Goal: Communication & Community: Answer question/provide support

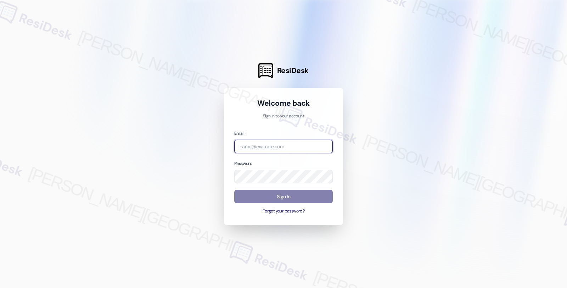
click at [255, 148] on input "email" at bounding box center [283, 147] width 99 height 14
type input "automated-surveys-root_management-fides.[PERSON_NAME]@root_[DOMAIN_NAME]"
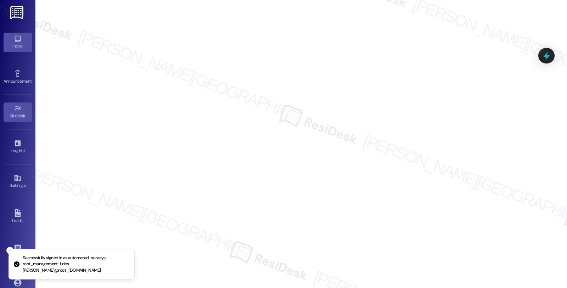
click at [7, 44] on div "Inbox" at bounding box center [17, 46] width 35 height 7
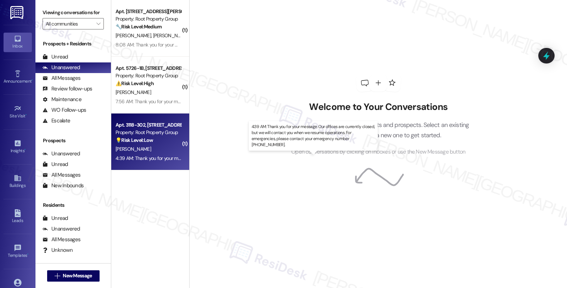
click at [150, 160] on div "4:39 AM: Thank you for your message. Our offices are currently closed, but we w…" at bounding box center [324, 158] width 416 height 6
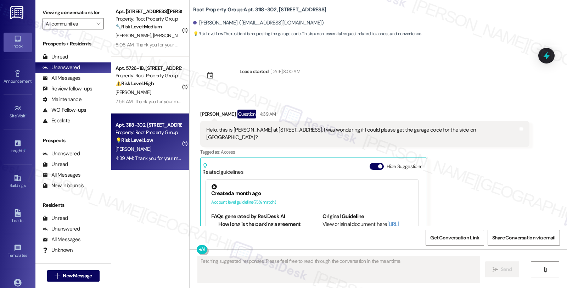
scroll to position [65, 0]
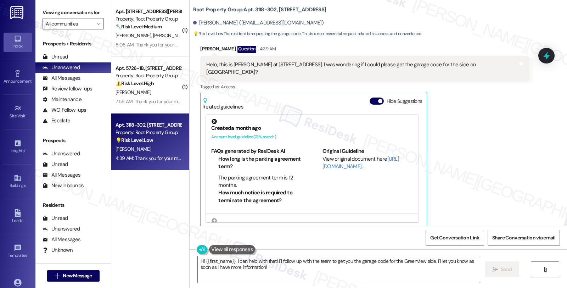
click at [513, 146] on div "[PERSON_NAME] Question 4:39 AM Hello, this is [PERSON_NAME] at [STREET_ADDRESS]…" at bounding box center [364, 136] width 329 height 184
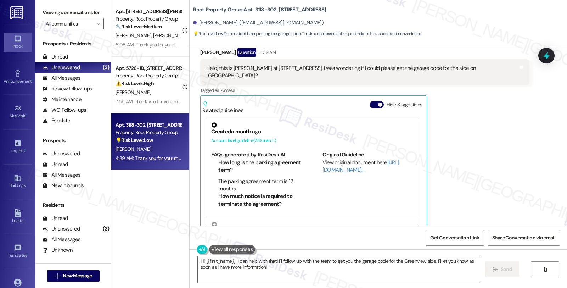
scroll to position [133, 0]
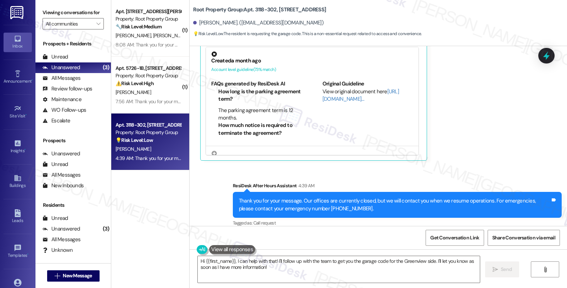
click at [196, 23] on div "[PERSON_NAME]. ([EMAIL_ADDRESS][DOMAIN_NAME])" at bounding box center [258, 22] width 130 height 7
copy div "[PERSON_NAME]"
click at [198, 259] on textarea "Hi {{first_name}}, I can help with that! I'll follow up with the team to get yo…" at bounding box center [339, 269] width 282 height 27
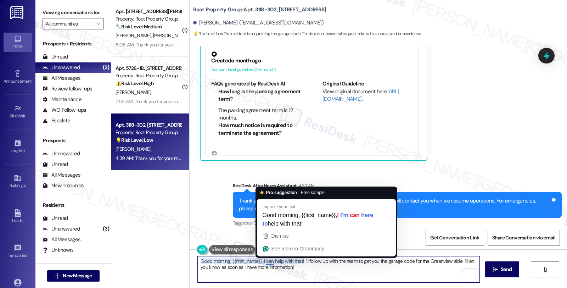
click at [260, 261] on textarea "Good morning, {{first_name}}, I can help with that! I'll follow up with the tea…" at bounding box center [339, 269] width 282 height 27
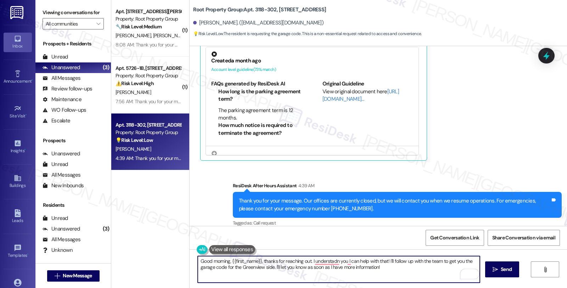
scroll to position [15, 0]
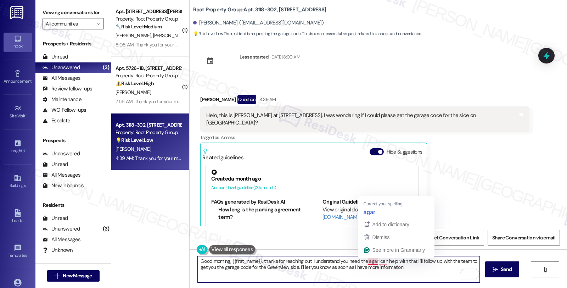
click at [364, 265] on textarea "Good morning, {{first_name}}, thanks for reaching out. I understand you need th…" at bounding box center [339, 269] width 282 height 27
click at [364, 260] on textarea "Good morning, {{first_name}}, thanks for reaching out. I understand you need th…" at bounding box center [339, 269] width 282 height 27
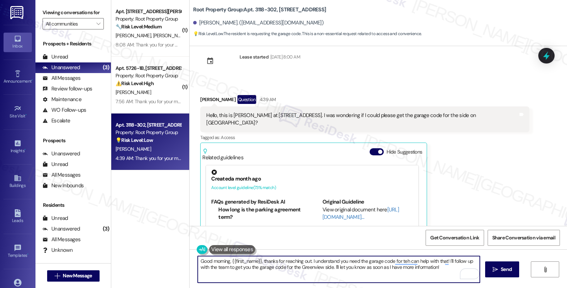
click at [296, 265] on textarea "Good morning, {{first_name}}, thanks for reaching out. I understand you need th…" at bounding box center [339, 269] width 282 height 27
drag, startPoint x: 438, startPoint y: 259, endPoint x: 457, endPoint y: 278, distance: 27.3
click at [457, 278] on div "Good morning, {{first_name}}, thanks for reaching out. I understand you need th…" at bounding box center [338, 269] width 283 height 27
click at [345, 271] on textarea "Good morning, {{first_name}}, thanks for reaching out. I understand you need th…" at bounding box center [339, 269] width 282 height 27
click at [356, 271] on textarea "Good morning, {{first_name}}, thanks for reaching out. I understand you need th…" at bounding box center [339, 269] width 282 height 27
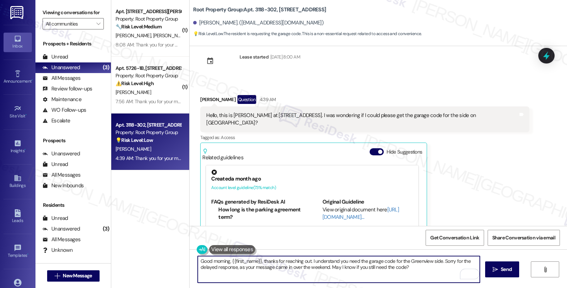
click at [411, 269] on textarea "Good morning, {{first_name}}, thanks for reaching out. I understand you need th…" at bounding box center [339, 269] width 282 height 27
type textarea "Good morning, {{first_name}}, thanks for reaching out. I understand you need th…"
click at [490, 268] on button " Send" at bounding box center [502, 269] width 34 height 16
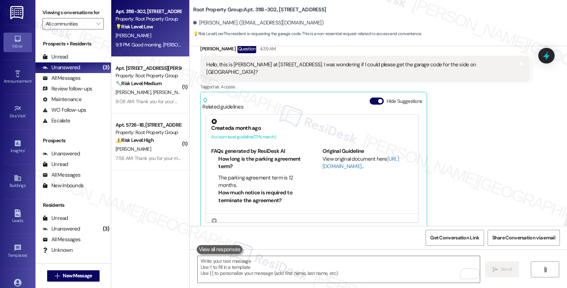
scroll to position [190, 0]
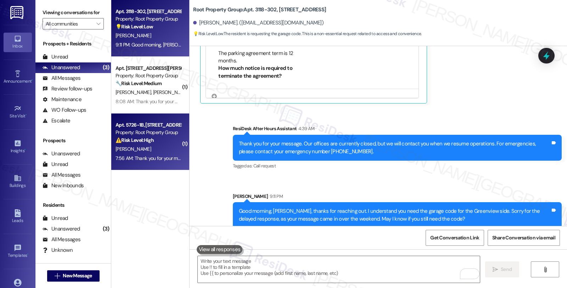
click at [145, 153] on div "[PERSON_NAME]" at bounding box center [148, 149] width 67 height 9
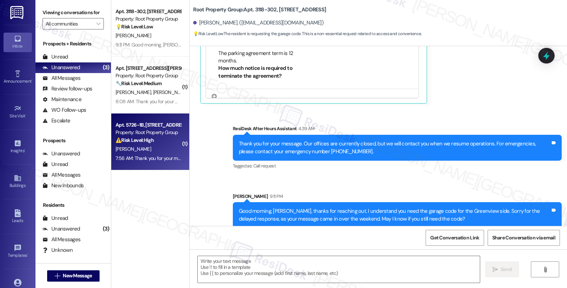
type textarea "Fetching suggested responses. Please feel free to read through the conversation…"
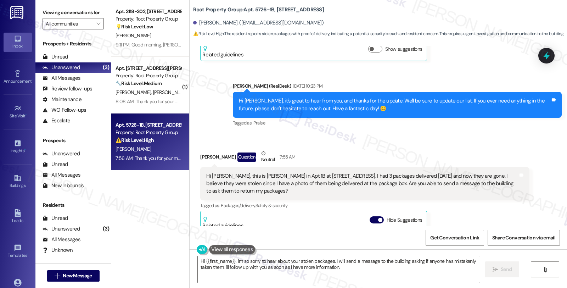
scroll to position [118, 0]
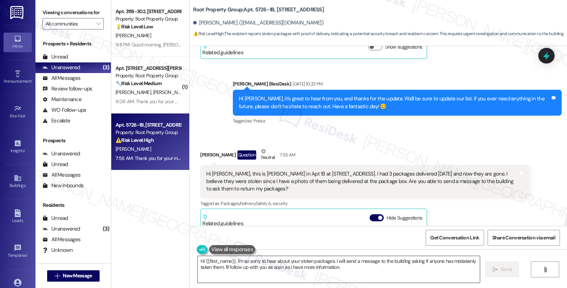
click at [303, 262] on textarea "Hi {{first_name}}, I'm so sorry to hear about your stolen packages. I will send…" at bounding box center [339, 269] width 282 height 27
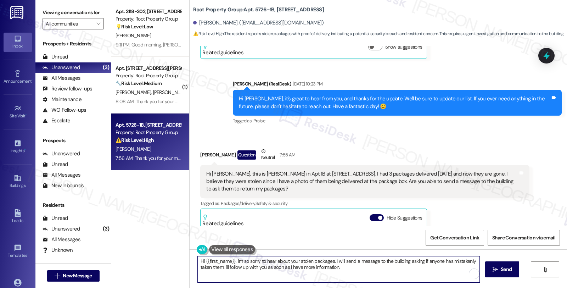
click at [303, 262] on textarea "Hi {{first_name}}, I'm so sorry to hear about your stolen packages. I will send…" at bounding box center [339, 269] width 282 height 27
click at [335, 261] on textarea "Hi {{first_name}}, I'm so sorry to hear about your missing packages. I will sen…" at bounding box center [339, 269] width 282 height 27
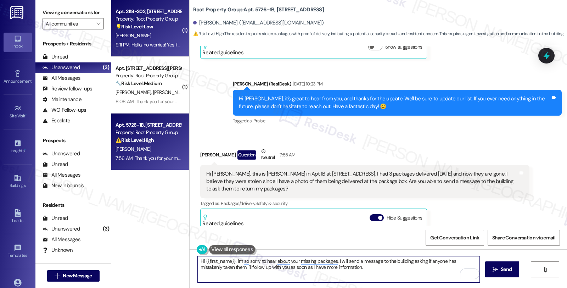
type textarea "Hi {{first_name}}, I'm so sorry to hear about your missing packages. I will sen…"
click at [154, 26] on div "💡 Risk Level: Low The resident is requesting the garage code. This is a non-ess…" at bounding box center [149, 26] width 66 height 7
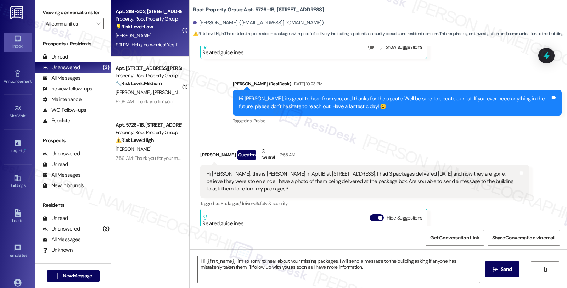
type textarea "Fetching suggested responses. Please feel free to read through the conversation…"
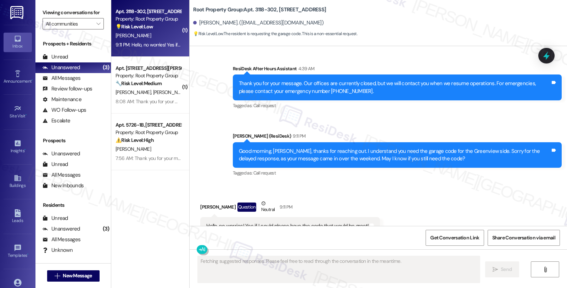
scroll to position [152, 0]
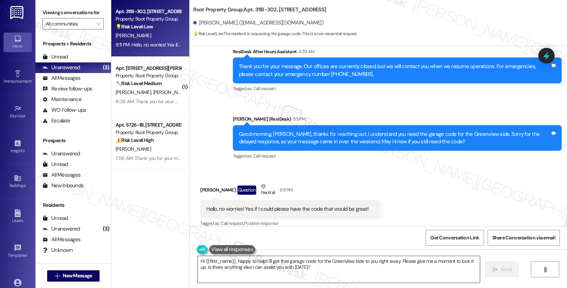
click at [198, 264] on textarea "Hi {{first_name}}, happy to help! I'll get that garage code for the Greenview s…" at bounding box center [339, 269] width 282 height 27
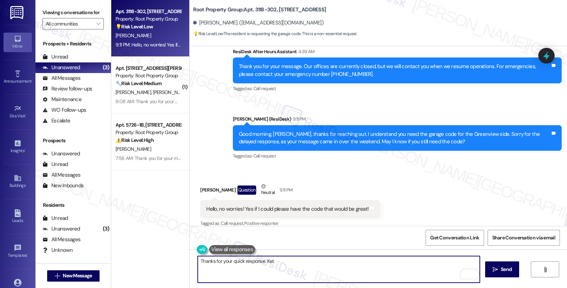
click at [292, 263] on textarea "Thanks for your quick response. Ket" at bounding box center [339, 269] width 282 height 27
click at [424, 263] on textarea "Thanks for your quick response. Let me check that for you, and will get back to…" at bounding box center [339, 269] width 282 height 27
click at [378, 261] on textarea "Thanks for your quick response. Let me check that for you, and will get back to…" at bounding box center [339, 269] width 282 height 27
click at [426, 262] on textarea "Thanks for your quick response. Let me check that for you, and will get back to…" at bounding box center [339, 269] width 282 height 27
click at [218, 267] on textarea "Thanks for your quick response. Let me check that for you, and will get back to…" at bounding box center [339, 269] width 282 height 27
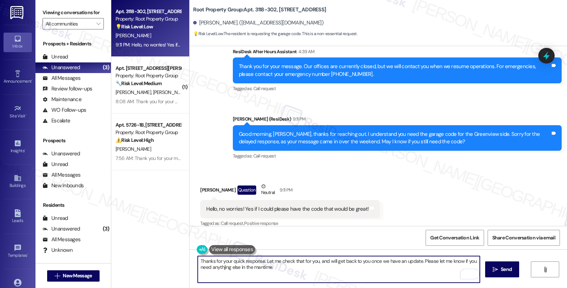
click at [218, 267] on textarea "Thanks for your quick response. Let me check that for you, and will get back to…" at bounding box center [339, 269] width 282 height 27
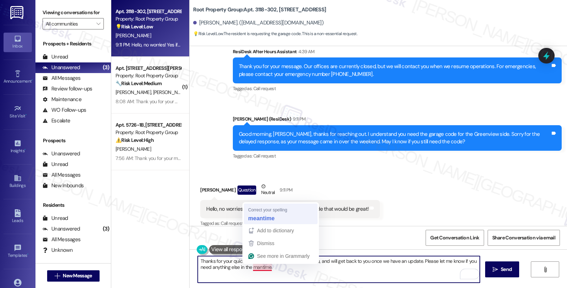
type textarea "Thanks for your quick response. Let me check that for you, and will get back to…"
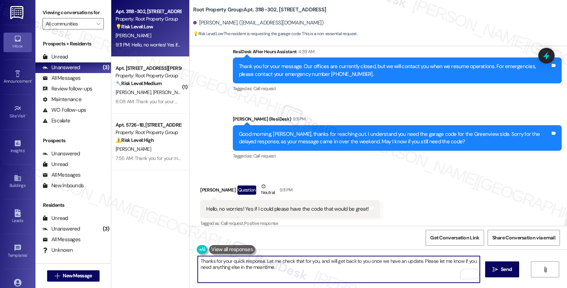
click at [303, 272] on textarea "Thanks for your quick response. Let me check that for you, and will get back to…" at bounding box center [339, 269] width 282 height 27
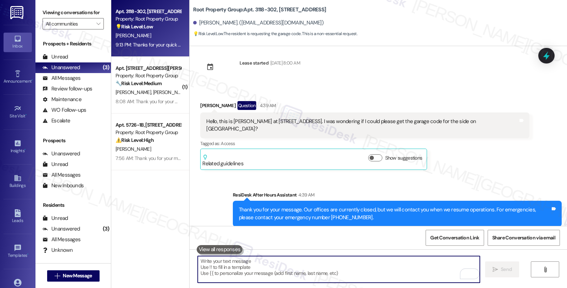
scroll to position [39, 0]
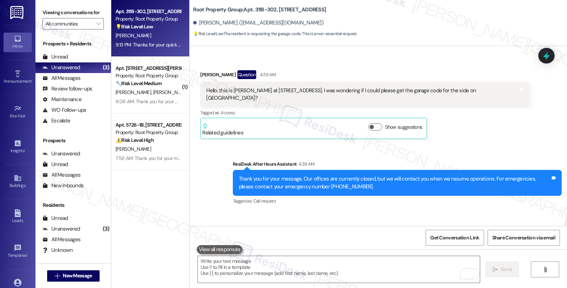
drag, startPoint x: 407, startPoint y: 90, endPoint x: 511, endPoint y: 94, distance: 104.0
click at [511, 94] on div "Hello, this is [PERSON_NAME] at [STREET_ADDRESS]. I was wondering if I could pl…" at bounding box center [362, 94] width 312 height 15
copy div "garage code for the side on [GEOGRAPHIC_DATA]?"
click at [550, 51] on icon at bounding box center [547, 56] width 12 height 12
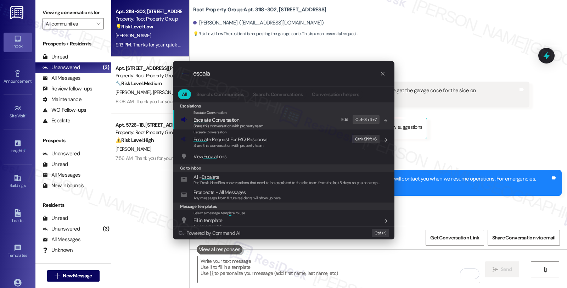
type input "escala"
click at [226, 121] on span "Escala te Conversation" at bounding box center [217, 120] width 46 height 6
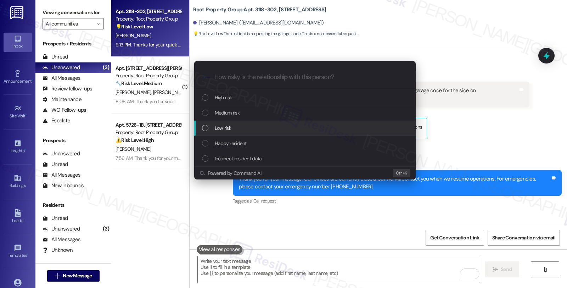
click at [226, 123] on div "Low risk" at bounding box center [305, 128] width 222 height 15
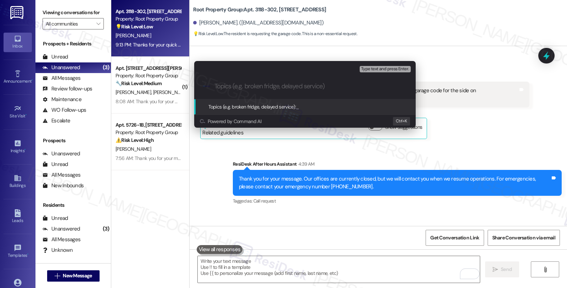
paste input "garage code for the side on [GEOGRAPHIC_DATA]?"
click at [218, 85] on input "garage code for the side on [GEOGRAPHIC_DATA]?" at bounding box center [308, 86] width 187 height 7
click at [348, 85] on input "Garage code for the side on [GEOGRAPHIC_DATA]?" at bounding box center [308, 86] width 187 height 7
type input "Garage code for the side on [GEOGRAPHIC_DATA]"
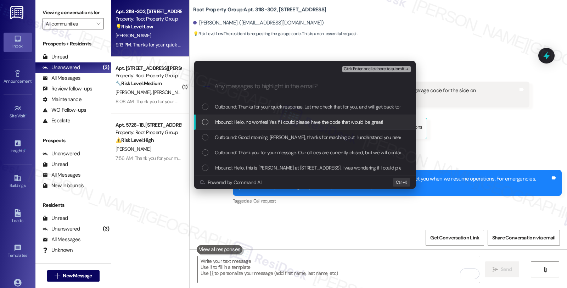
click at [240, 118] on span "Inbound: Hello, no worries! Yes if I could please have the code that would be g…" at bounding box center [299, 122] width 169 height 8
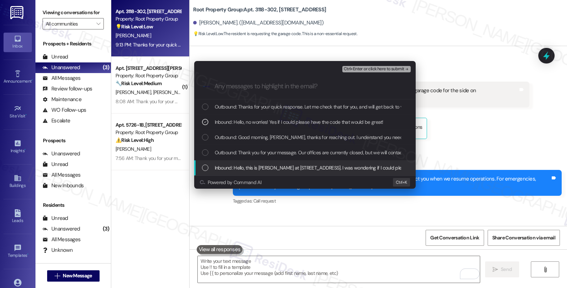
click at [241, 166] on span "Inbound: Hello, this is [PERSON_NAME] at [STREET_ADDRESS]. I was wondering if I…" at bounding box center [373, 168] width 317 height 8
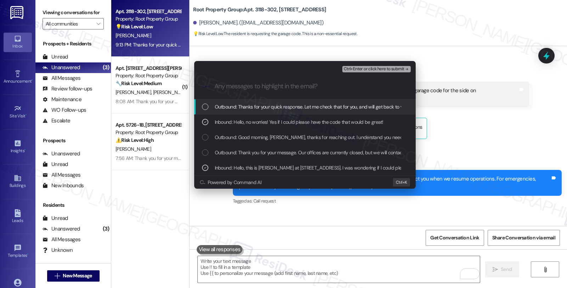
click at [373, 71] on span "Ctrl+Enter or click here to submit" at bounding box center [374, 69] width 61 height 5
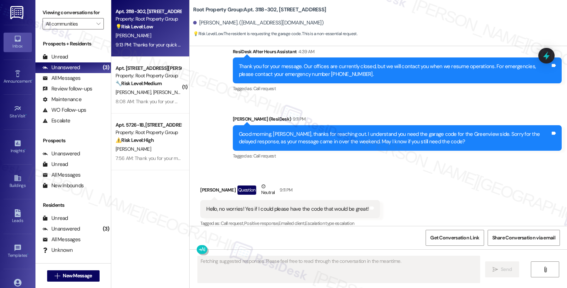
scroll to position [220, 0]
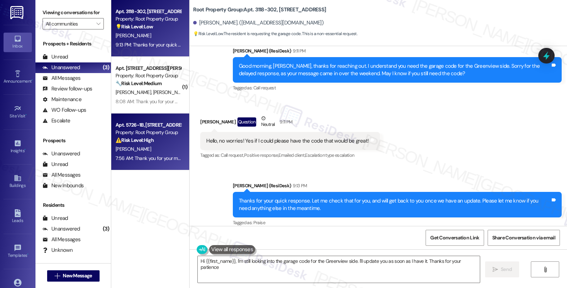
type textarea "Hi {{first_name}}, I'm still looking into the garage code for the Greenview sid…"
click at [166, 145] on div "[PERSON_NAME]" at bounding box center [148, 149] width 67 height 9
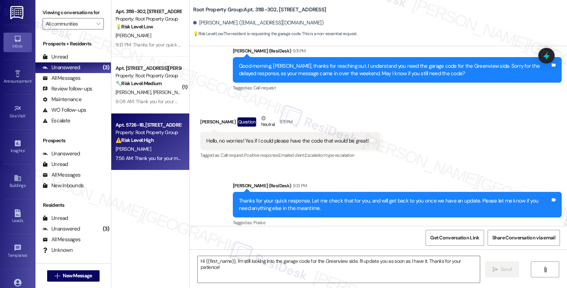
type textarea "Fetching suggested responses. Please feel free to read through the conversation…"
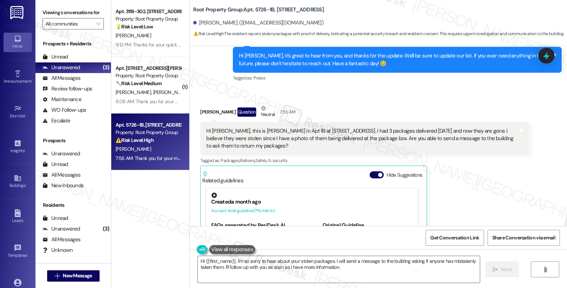
scroll to position [156, 0]
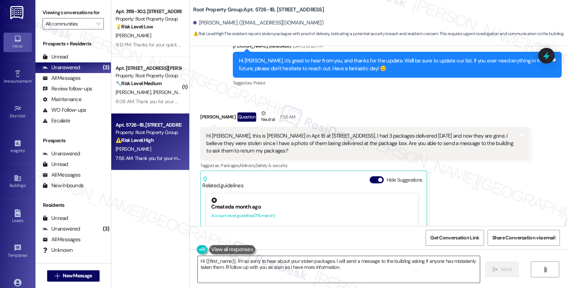
click at [306, 260] on textarea "Hi {{first_name}}, I'm so sorry to hear about your stolen packages. I will send…" at bounding box center [339, 269] width 282 height 27
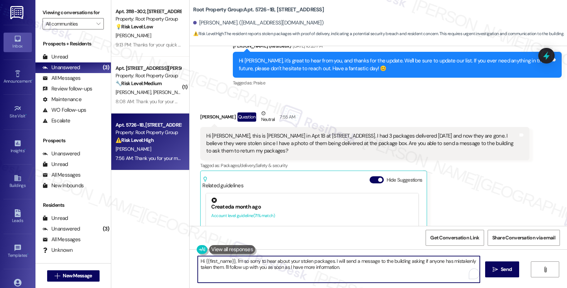
click at [306, 260] on textarea "Hi {{first_name}}, I'm so sorry to hear about your stolen packages. I will send…" at bounding box center [339, 269] width 282 height 27
drag, startPoint x: 335, startPoint y: 262, endPoint x: 356, endPoint y: 280, distance: 28.4
click at [356, 280] on textarea "Hi {{first_name}}, I'm so sorry to hear about your missing packages. I will sen…" at bounding box center [339, 269] width 282 height 27
click at [383, 261] on textarea "Hi {{first_name}}, I'm so sorry to hear about your missing packages. I'm happy …" at bounding box center [339, 269] width 282 height 27
click at [263, 269] on textarea "Hi {{first_name}}, I'm so sorry to hear about your missing packages. I'm happy …" at bounding box center [339, 269] width 282 height 27
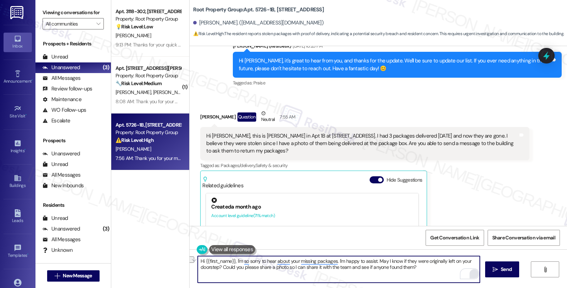
drag, startPoint x: 358, startPoint y: 267, endPoint x: 470, endPoint y: 271, distance: 111.7
click at [470, 271] on div "Hi {{first_name}}, I'm so sorry to hear about your missing packages. I'm happy …" at bounding box center [338, 269] width 283 height 27
drag, startPoint x: 363, startPoint y: 267, endPoint x: 493, endPoint y: 267, distance: 129.8
click at [493, 267] on div "Hi {{first_name}}, I'm so sorry to hear about your missing packages. I'm happy …" at bounding box center [379, 275] width 378 height 53
click at [423, 267] on textarea "Hi {{first_name}}, I'm so sorry to hear about your missing packages. I'm happy …" at bounding box center [339, 269] width 282 height 27
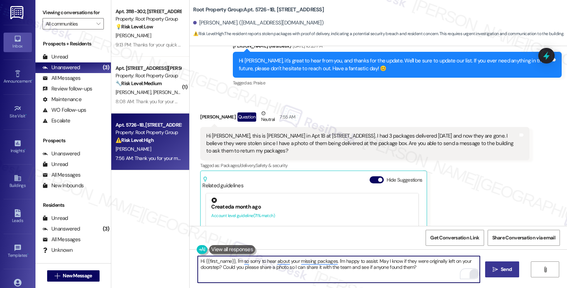
click at [508, 268] on span "Send" at bounding box center [506, 269] width 11 height 7
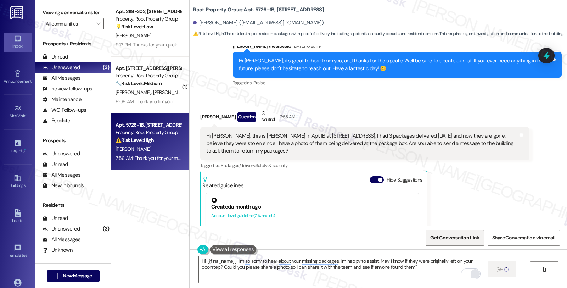
type textarea "Fetching suggested responses. Please feel free to read through the conversation…"
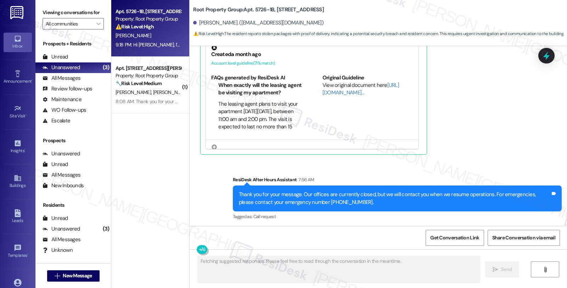
scroll to position [359, 0]
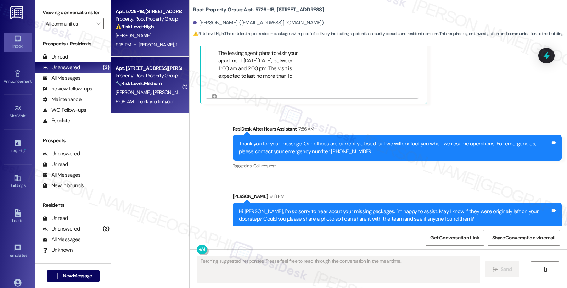
click at [166, 73] on div "Property: Root Property Group" at bounding box center [149, 75] width 66 height 7
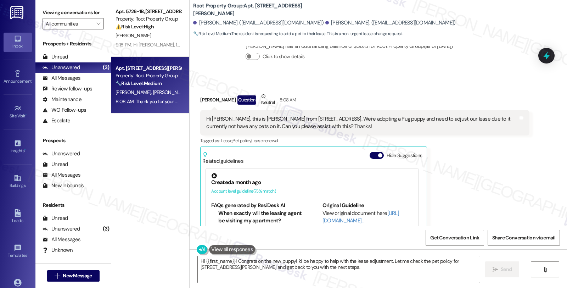
scroll to position [313, 0]
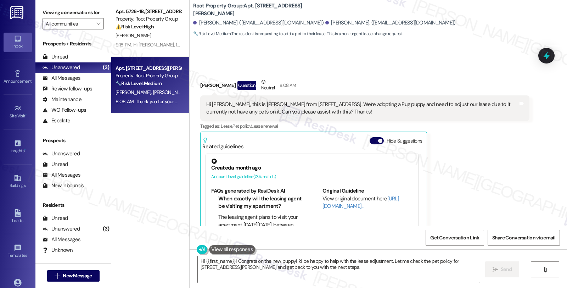
click at [204, 78] on div "Spencer Ogata Question Neutral 8:08 AM" at bounding box center [364, 86] width 329 height 17
copy div "Spencer"
click at [208, 260] on textarea "Hi {{first_name}}! Congrats on the new puppy! I'd be happy to help with the lea…" at bounding box center [339, 269] width 282 height 27
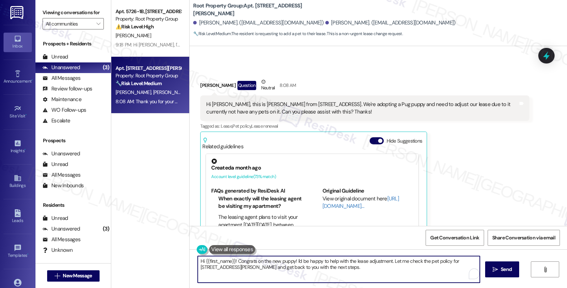
click at [208, 260] on textarea "Hi {{first_name}}! Congrats on the new puppy! I'd be happy to help with the lea…" at bounding box center [339, 269] width 282 height 27
paste textarea "Spencer"
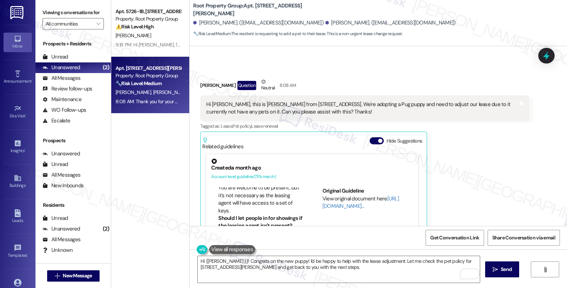
scroll to position [90, 0]
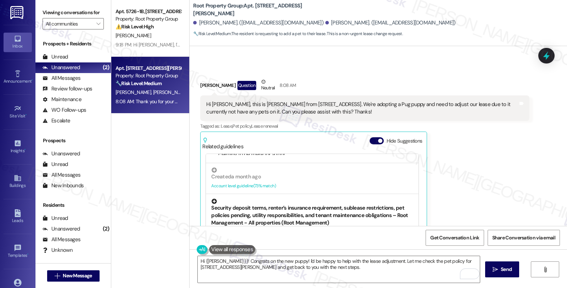
click at [394, 201] on div "Security deposit terms, renter’s insurance requirement, sublease restrictions, …" at bounding box center [312, 213] width 202 height 28
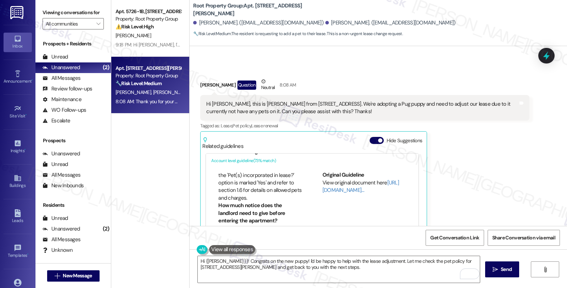
scroll to position [175, 0]
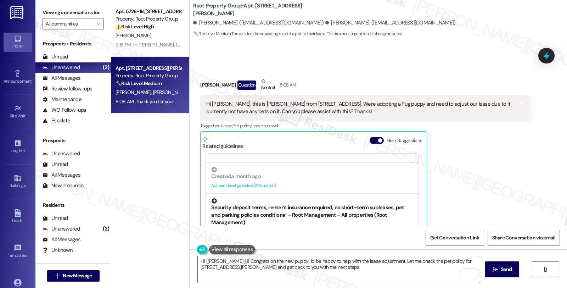
click at [394, 199] on div "Security deposit terms, renter’s insurance required, no short-term subleases, p…" at bounding box center [312, 212] width 202 height 28
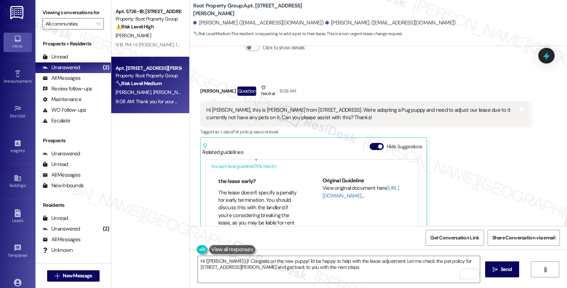
scroll to position [315, 0]
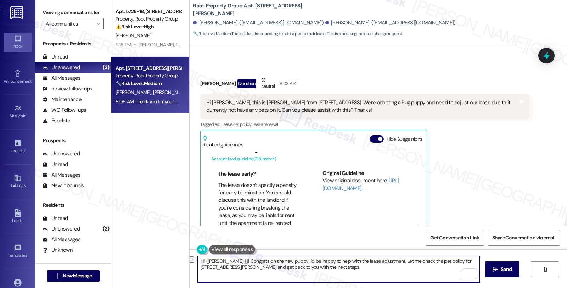
drag, startPoint x: 201, startPoint y: 261, endPoint x: 225, endPoint y: 260, distance: 23.8
click at [225, 260] on textarea "Hi {Spencer }}! Congrats on the new puppy! I'd be happy to help with the lease …" at bounding box center [339, 269] width 282 height 27
paste textarea "Spencer"
click at [313, 260] on textarea "Hi Spencer, Congrats on the new puppy! I'd be happy to help with the lease adju…" at bounding box center [339, 269] width 282 height 27
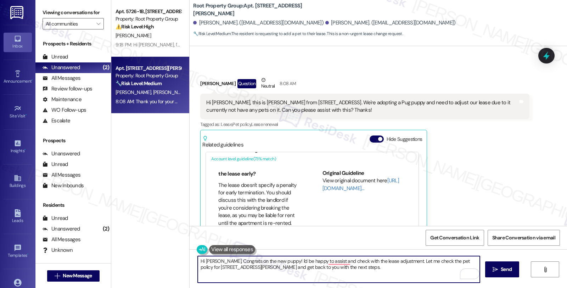
click at [429, 260] on textarea "Hi Spencer, Congrats on the new puppy! I'd be happy to assist and check with th…" at bounding box center [339, 269] width 282 height 27
click at [417, 261] on textarea "Hi Spencer, Congrats on the new puppy! I'd be happy to assist and review the pe…" at bounding box center [339, 269] width 282 height 27
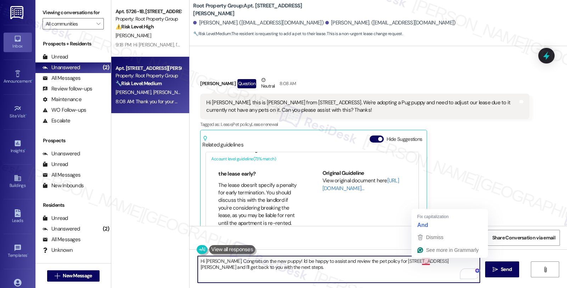
click at [421, 264] on textarea "Hi Spencer, Congrats on the new puppy! I'd be happy to assist and review the pe…" at bounding box center [339, 269] width 282 height 27
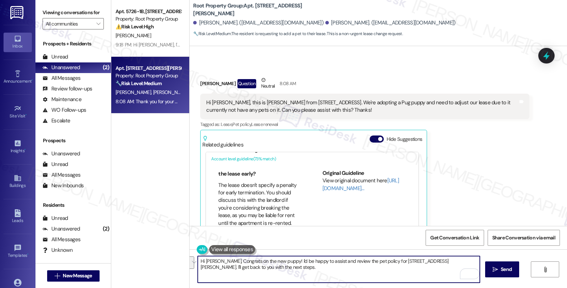
drag, startPoint x: 455, startPoint y: 260, endPoint x: 455, endPoint y: 268, distance: 8.5
click at [455, 268] on textarea "Hi Spencer, Congrats on the new puppy! I'd be happy to assist and review the pe…" at bounding box center [339, 269] width 282 height 27
click at [294, 268] on textarea "Hi Spencer, Congrats on the new puppy! I'd be happy to assist and review the pe…" at bounding box center [339, 269] width 282 height 27
drag, startPoint x: 242, startPoint y: 268, endPoint x: 323, endPoint y: 268, distance: 81.2
click at [323, 268] on textarea "Hi Spencer, Congrats on the new puppy! I'd be happy to assist and review the pe…" at bounding box center [339, 269] width 282 height 27
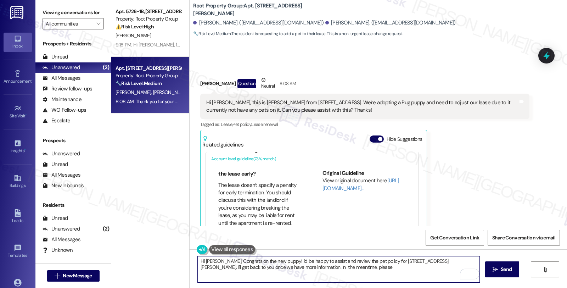
click at [306, 274] on textarea "Hi Spencer, Congrats on the new puppy! I'd be happy to assist and review the pe…" at bounding box center [339, 269] width 282 height 27
type textarea "Hi Spencer, Congrats on the new puppy! I'd be happy to assist and review the pe…"
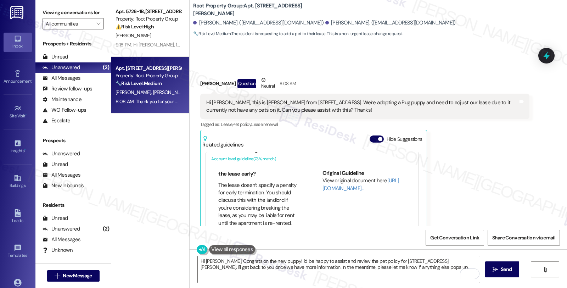
scroll to position [22, 0]
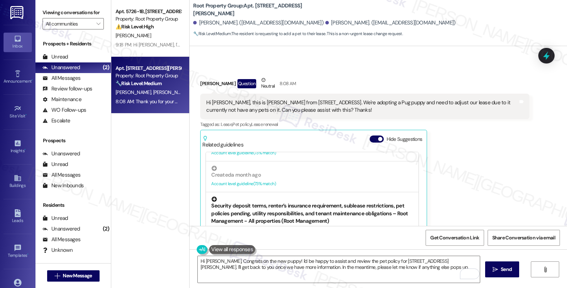
click at [394, 197] on div "Security deposit terms, renter’s insurance requirement, sublease restrictions, …" at bounding box center [312, 210] width 202 height 28
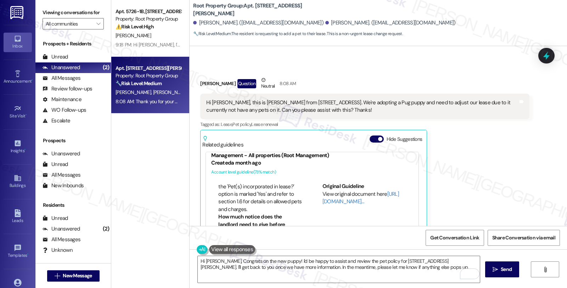
scroll to position [120, 0]
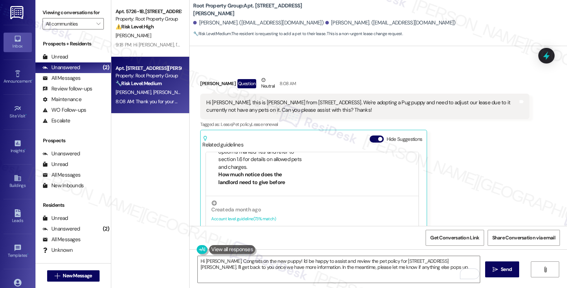
scroll to position [213, 0]
click at [375, 269] on textarea "Hi Spencer, Congrats on the new puppy! I'd be happy to assist and review the pe…" at bounding box center [339, 269] width 282 height 27
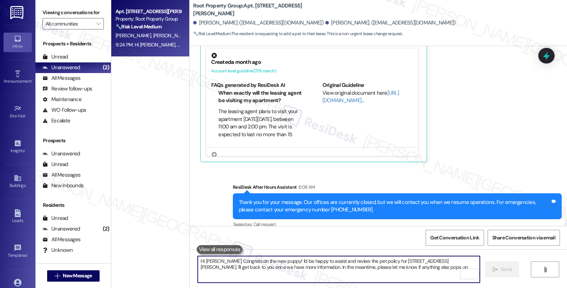
scroll to position [477, 0]
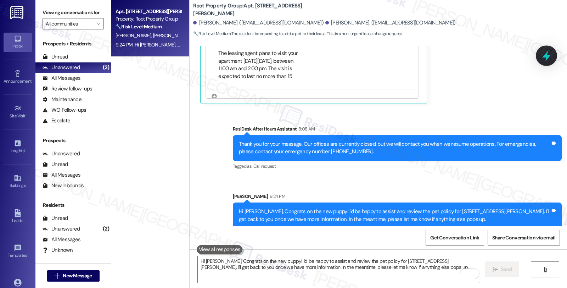
click at [543, 57] on icon at bounding box center [546, 55] width 9 height 11
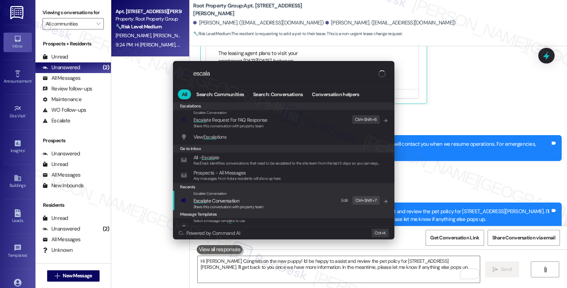
type input "escala"
click at [221, 202] on span "Escala te Conversation" at bounding box center [217, 200] width 46 height 6
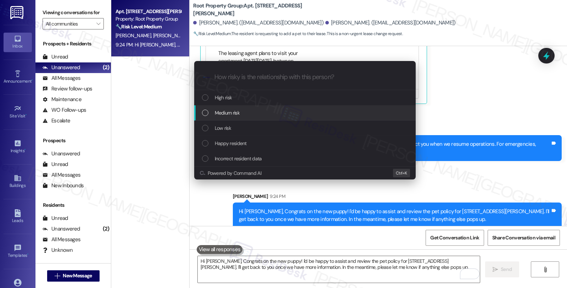
click at [227, 109] on span "Medium risk" at bounding box center [227, 113] width 25 height 8
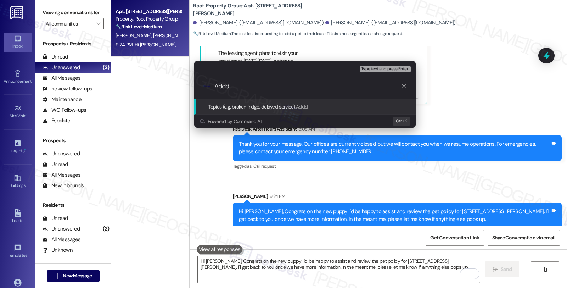
type input "Addd"
click at [412, 186] on div "Escalate Conversation Medium risk Topics (e.g. broken fridge, delayed service) …" at bounding box center [283, 144] width 567 height 288
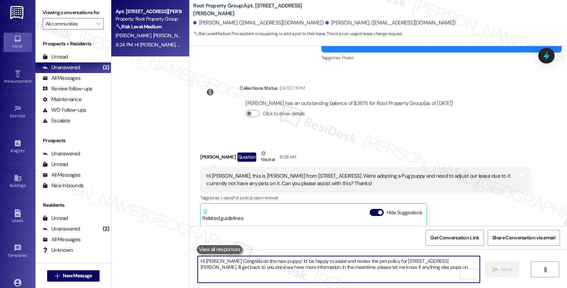
scroll to position [240, 0]
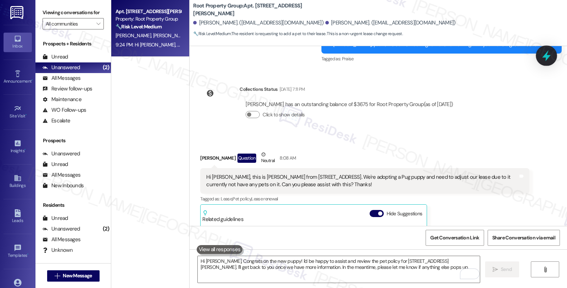
click at [545, 54] on icon at bounding box center [547, 56] width 12 height 12
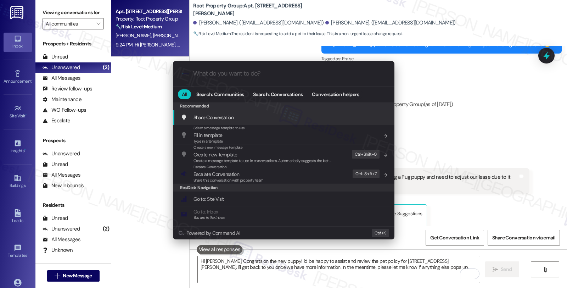
type input "a"
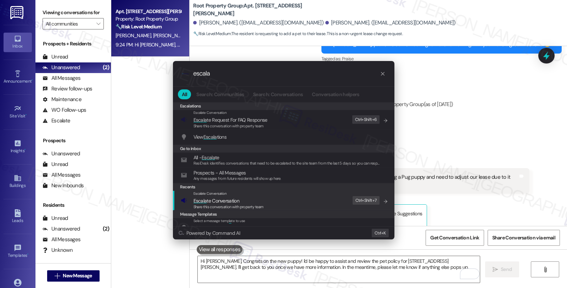
type input "escala"
click at [208, 206] on span "Share this conversation with property team" at bounding box center [229, 206] width 70 height 5
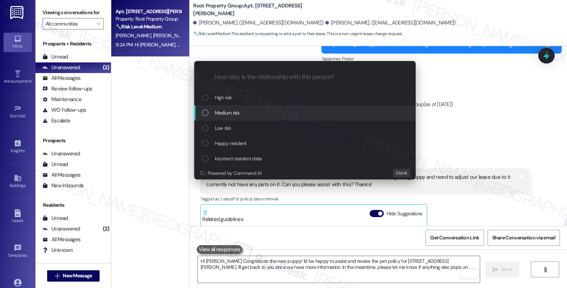
click at [215, 111] on span "Medium risk" at bounding box center [227, 113] width 25 height 8
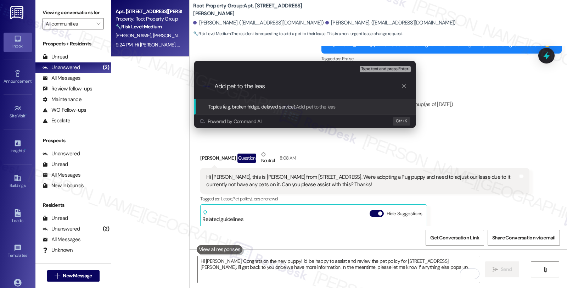
type input "Add pet to the lease"
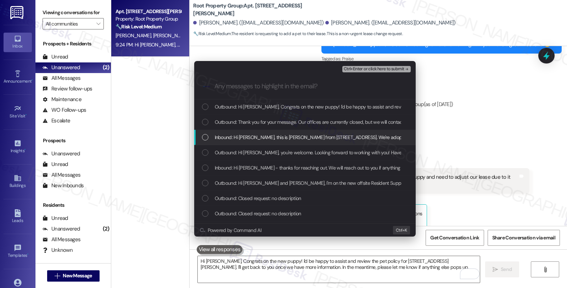
click at [236, 139] on span "Inbound: Hi Sarah, this is Spencer from 3322 N Halsted #4R. We're adopting a Pu…" at bounding box center [441, 137] width 453 height 8
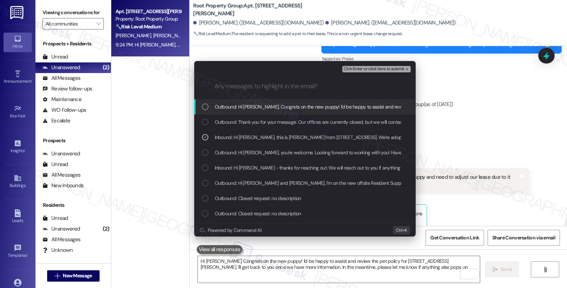
click at [373, 69] on span "Ctrl+Enter or click here to submit" at bounding box center [374, 69] width 61 height 5
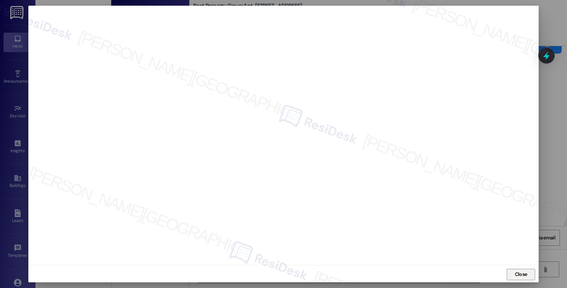
click at [522, 274] on span "Close" at bounding box center [521, 274] width 12 height 7
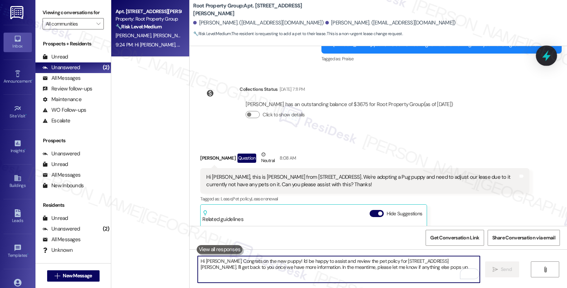
click at [547, 56] on icon at bounding box center [546, 55] width 9 height 11
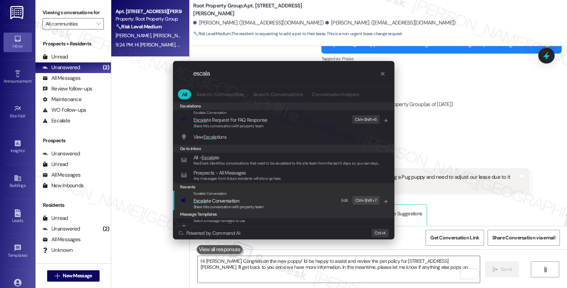
type input "escala"
click at [300, 207] on div "Escalate Conversation Escala te Conversation Share this conversation with prope…" at bounding box center [284, 200] width 207 height 19
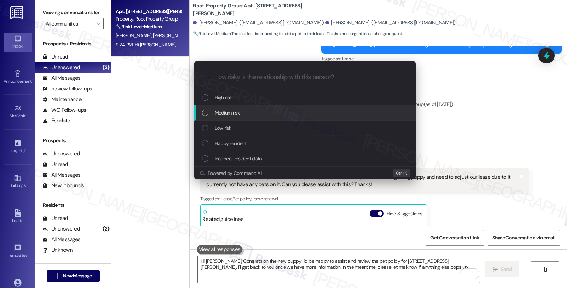
click at [268, 115] on div "Medium risk" at bounding box center [305, 113] width 207 height 8
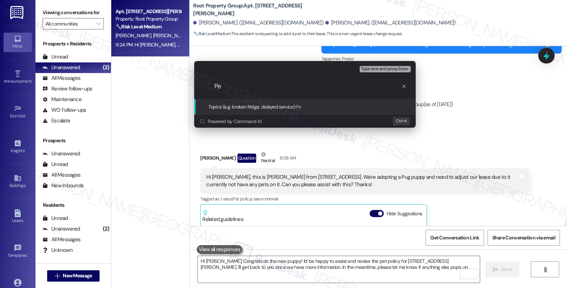
type input "P"
paste input "Add pet to the lease)"
type input "Add pet to the lease"
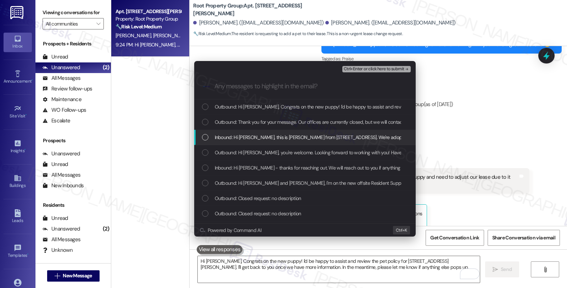
click at [260, 135] on span "Inbound: Hi Sarah, this is Spencer from 3322 N Halsted #4R. We're adopting a Pu…" at bounding box center [441, 137] width 453 height 8
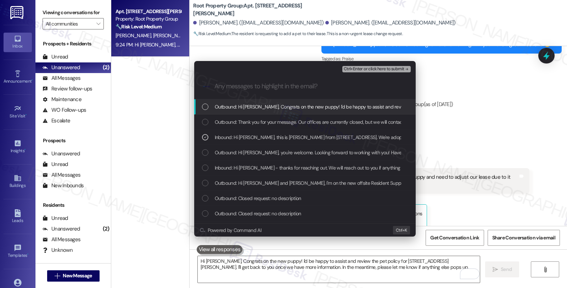
click at [395, 65] on div "Ctrl+Enter or click here to submit" at bounding box center [378, 69] width 70 height 9
click at [393, 70] on span "Ctrl+Enter or click here to submit" at bounding box center [374, 69] width 61 height 5
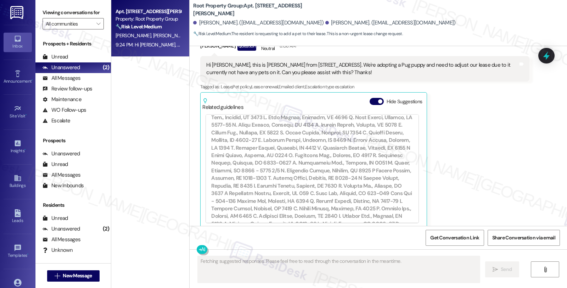
scroll to position [669, 0]
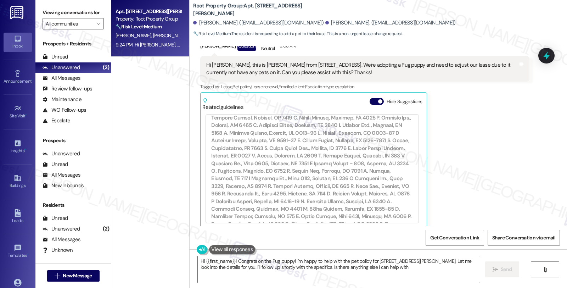
type textarea "Hi {{first_name}}! Congrats on the Pug puppy! I'm happy to help with the pet po…"
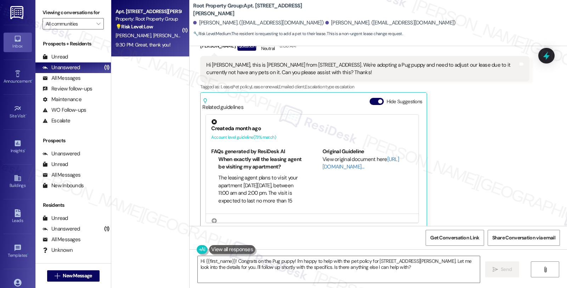
scroll to position [537, 0]
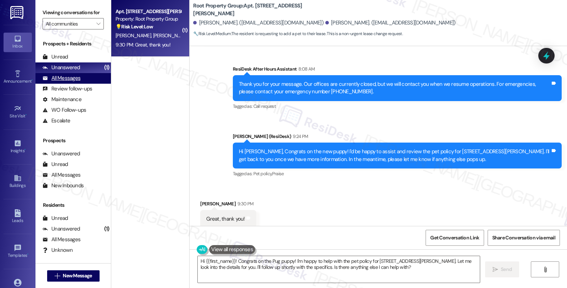
click at [73, 82] on div "All Messages" at bounding box center [62, 77] width 38 height 7
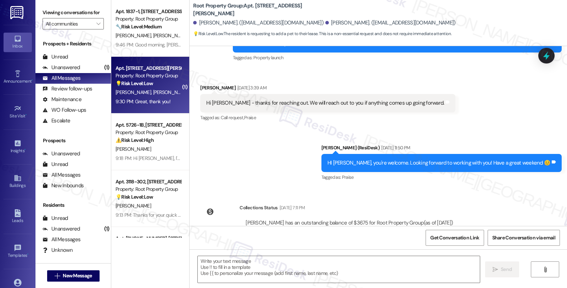
type textarea "Fetching suggested responses. Please feel free to read through the conversation…"
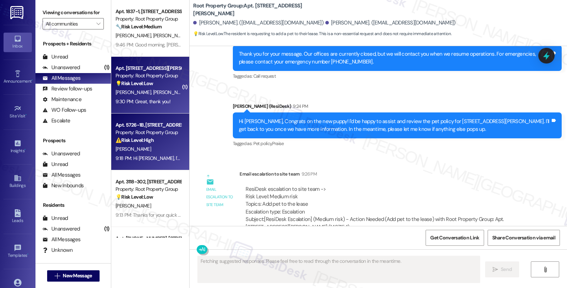
scroll to position [519, 0]
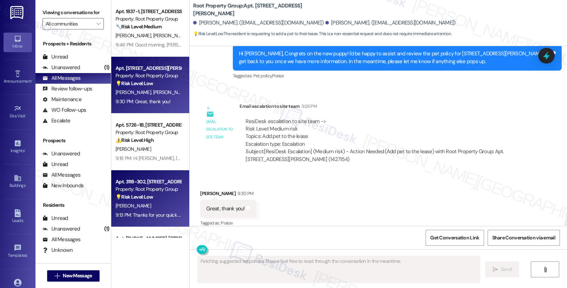
click at [157, 190] on div "Property: Root Property Group" at bounding box center [149, 188] width 66 height 7
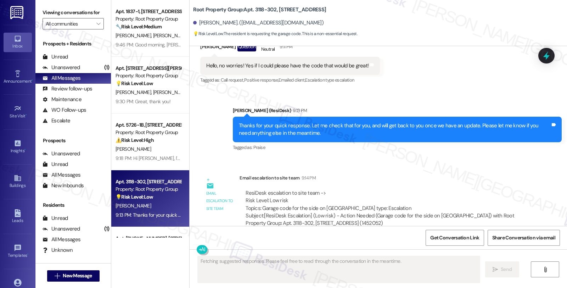
scroll to position [293, 0]
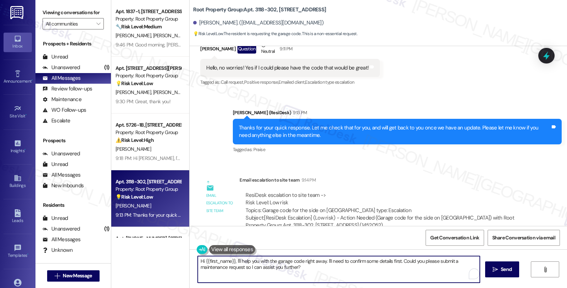
drag, startPoint x: 232, startPoint y: 260, endPoint x: 480, endPoint y: 273, distance: 248.9
click at [480, 270] on div "Hi {{first_name}}, I'll help you with the garage code right away. I'll need to …" at bounding box center [379, 275] width 378 height 53
paste textarea "The garage code is 4237#"
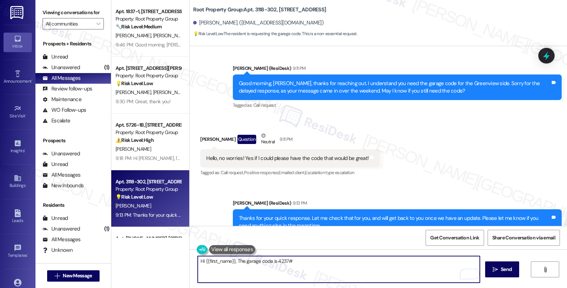
scroll to position [175, 0]
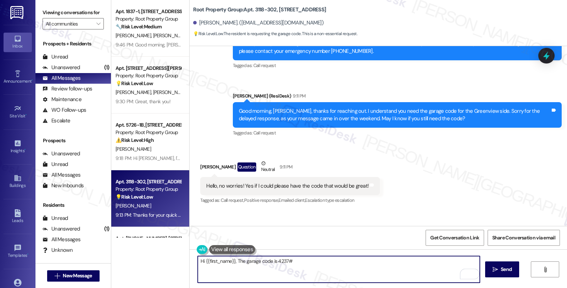
click at [233, 262] on textarea "Hi {{first_name}}, The garage code is 4237#" at bounding box center [339, 269] width 282 height 27
click at [199, 260] on textarea "Hi {{first_name}}, The garage code is 4237#" at bounding box center [339, 269] width 282 height 27
drag, startPoint x: 253, startPoint y: 258, endPoint x: 267, endPoint y: 259, distance: 13.8
click at [253, 258] on textarea "Hello agiab, {{first_name}}, The garage code is 4237#" at bounding box center [339, 269] width 282 height 27
click at [217, 264] on textarea "Hello agiab, {{first_name}}, the garage code is 4237#" at bounding box center [339, 269] width 282 height 27
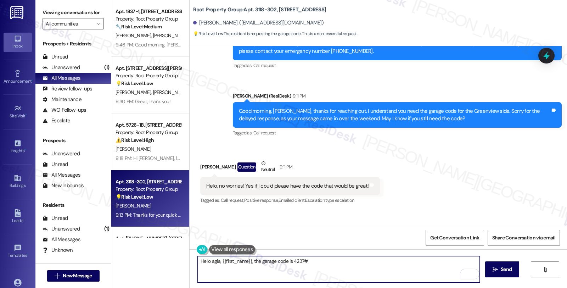
click at [316, 265] on textarea "Hello agia, {{first_name}}, the garage code is 4237#" at bounding box center [339, 269] width 282 height 27
click at [215, 260] on textarea "Hello agia, {{first_name}}, the garage code is 4237#" at bounding box center [339, 269] width 282 height 27
click at [346, 260] on textarea "Hello agian, {{first_name}}, the garage code is 4237#" at bounding box center [339, 269] width 282 height 27
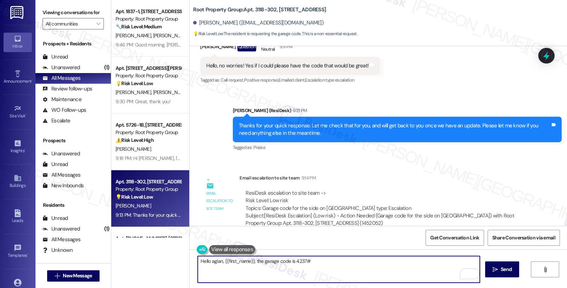
scroll to position [293, 0]
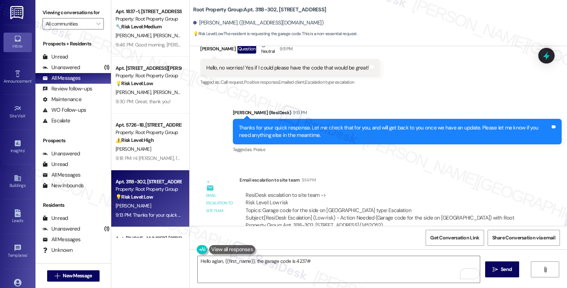
click at [288, 191] on div "ResiDesk escalation to site team -> Risk Level: Low risk Topics: Garage code fo…" at bounding box center [385, 202] width 278 height 23
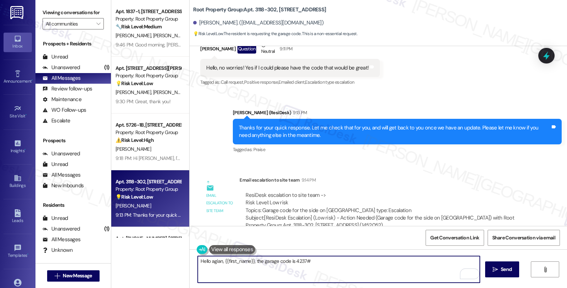
click at [325, 264] on textarea "Hello agian, {{first_name}}, the garage code is 4237#" at bounding box center [339, 269] width 282 height 27
paste textarea "Should you have other concerns, please feel free to reach out. Have a great day!"
type textarea "Hello agian, {{first_name}}, the garage code is 4237# Should you have other con…"
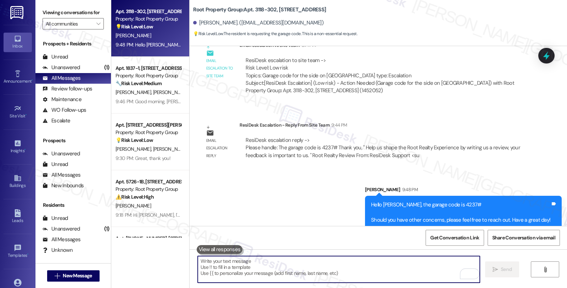
scroll to position [436, 0]
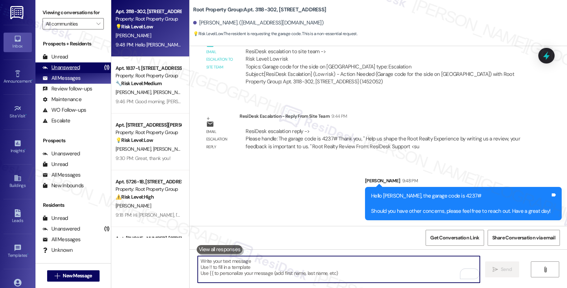
click at [60, 71] on div "Unanswered" at bounding box center [62, 67] width 38 height 7
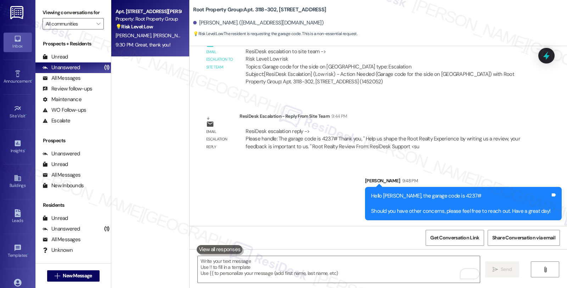
click at [159, 39] on div "S. Jaeger S. Ogata" at bounding box center [148, 35] width 67 height 9
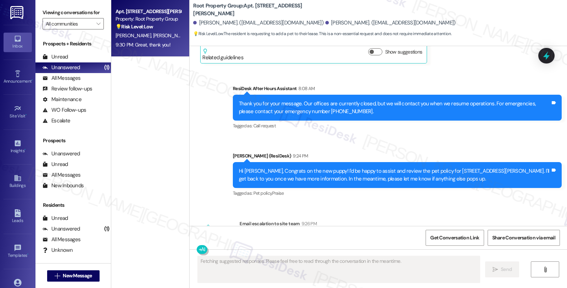
scroll to position [519, 0]
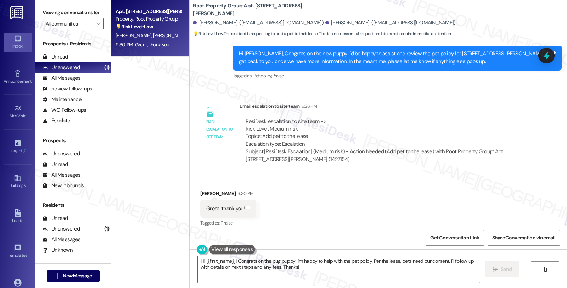
click at [457, 193] on div "Received via SMS Spencer Ogata 9:30 PM Great, thank you! Tags and notes Tagged …" at bounding box center [379, 204] width 378 height 60
click at [198, 260] on textarea "Hi {{first_name}}! Congrats on the pug puppy! I'm happy to help with the pet po…" at bounding box center [339, 269] width 282 height 27
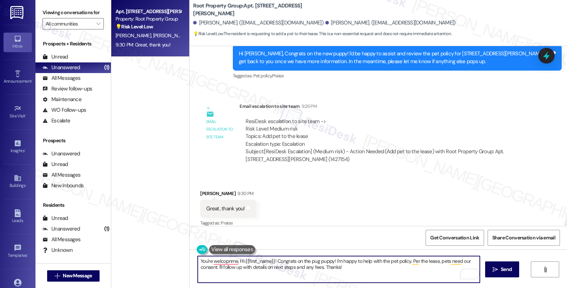
click at [352, 270] on textarea "You're welcopnme, Hi {{first_name}}! Congrats on the pug puppy! I'm happy to he…" at bounding box center [339, 269] width 282 height 27
paste textarea "Please ask the tenants to email their pet's information to residentsupport@root…"
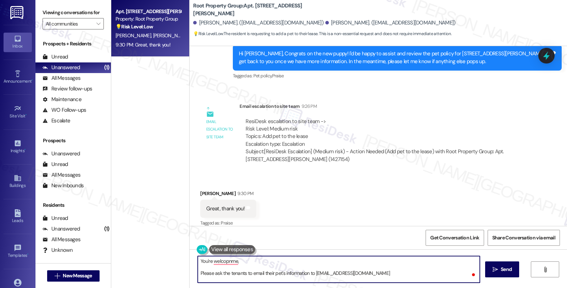
scroll to position [48, 0]
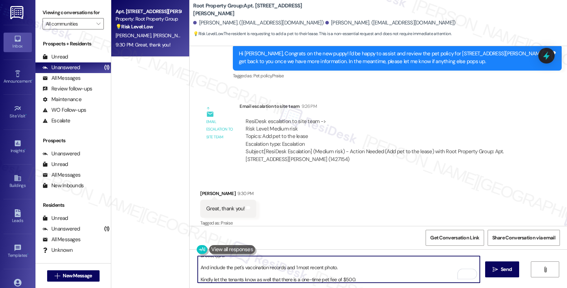
click at [203, 184] on div "Received via SMS Spencer Ogata 9:30 PM Great, thank you! Tags and notes Tagged …" at bounding box center [228, 208] width 66 height 49
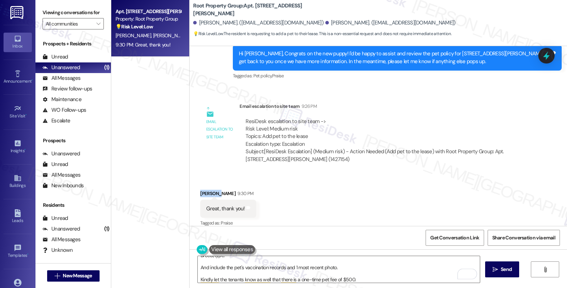
click at [203, 184] on div "Received via SMS Spencer Ogata 9:30 PM Great, thank you! Tags and notes Tagged …" at bounding box center [228, 208] width 66 height 49
copy div "Spencer"
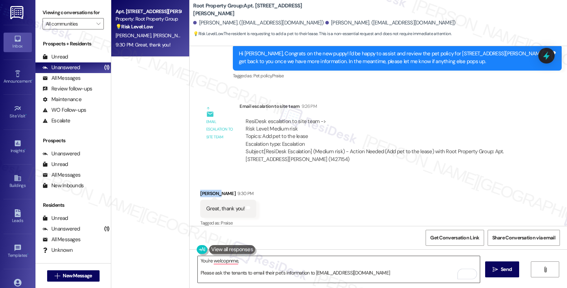
scroll to position [0, 0]
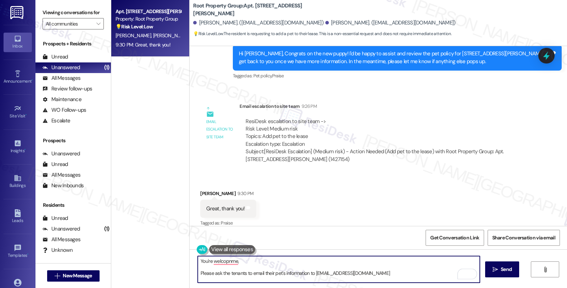
click at [250, 262] on textarea "You're welcopnme, Please ask the tenants to email their pet's information to re…" at bounding box center [339, 269] width 282 height 27
paste textarea "Spencer"
click at [267, 264] on textarea "You're welcome, Spencer Please ask the tenants to email their pet's information…" at bounding box center [339, 269] width 282 height 27
click at [247, 277] on textarea "You're welcome, Spencer! Here's an update about adding your pet to your lease. …" at bounding box center [339, 269] width 282 height 27
click at [247, 274] on textarea "You're welcome, Spencer! Here's an update about adding your pet to your lease. …" at bounding box center [339, 269] width 282 height 27
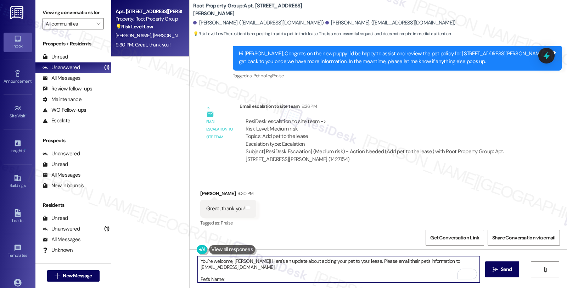
click at [389, 261] on textarea "You're welcome, Spencer! Here's an update about adding your pet to your lease. …" at bounding box center [339, 269] width 282 height 27
click at [308, 268] on textarea "You're welcome, Spencer! Here's an update about adding your pet to your lease. …" at bounding box center [339, 269] width 282 height 27
click at [198, 278] on textarea "You're welcome, Spencer! Here's an update about adding your pet to your lease. …" at bounding box center [339, 269] width 282 height 27
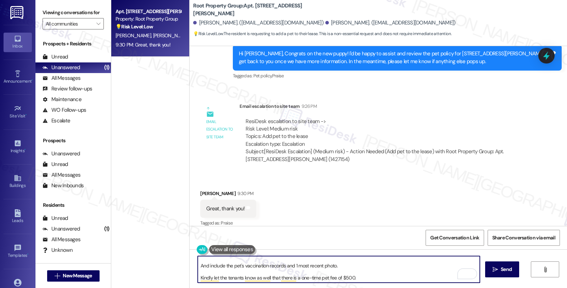
click at [353, 265] on textarea "You're welcome, Spencer! Here's an update about adding your pet to your lease. …" at bounding box center [339, 269] width 282 height 27
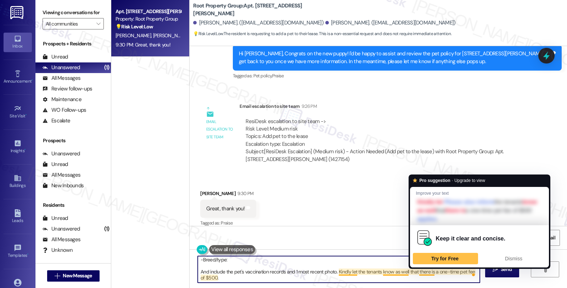
click at [417, 270] on textarea "You're welcome, Spencer! Here's an update about adding your pet to your lease. …" at bounding box center [339, 269] width 282 height 27
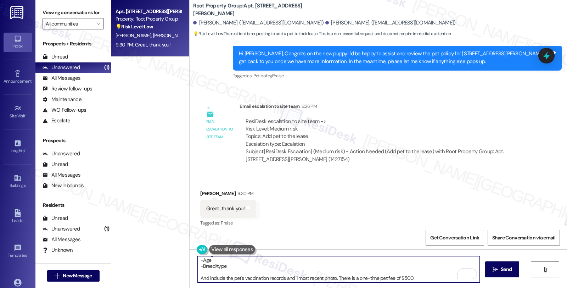
click at [415, 277] on textarea "You're welcome, Spencer! Here's an update about adding your pet to your lease. …" at bounding box center [339, 269] width 282 height 27
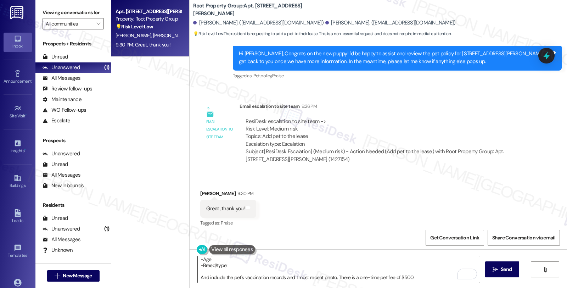
click at [273, 281] on textarea "You're welcome, Spencer! Here's an update about adding your pet to your lease. …" at bounding box center [339, 269] width 282 height 27
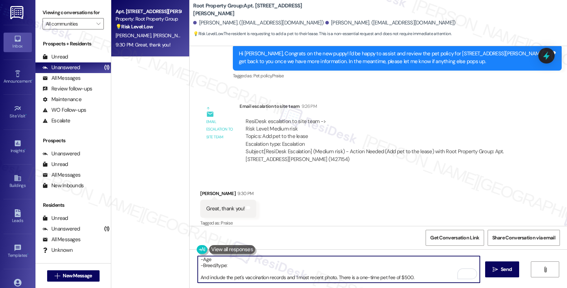
paste textarea "Should you have other concerns, please feel free to reach out. Have a great day!"
type textarea "You're welcome, Spencer! Here's an update about adding your pet to your lease. …"
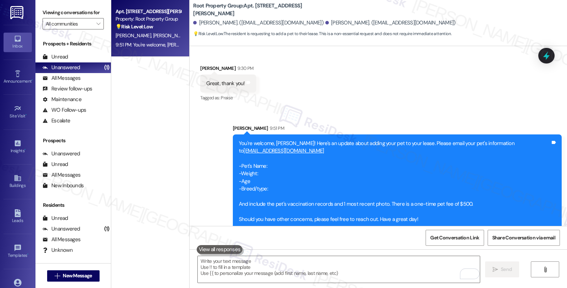
click at [473, 94] on div "Received via SMS Spencer Ogata 9:30 PM Great, thank you! Tags and notes Tagged …" at bounding box center [379, 79] width 378 height 60
click at [513, 95] on div "Received via SMS Spencer Ogata 9:30 PM Great, thank you! Tags and notes Tagged …" at bounding box center [379, 79] width 378 height 60
